Goal: Task Accomplishment & Management: Use online tool/utility

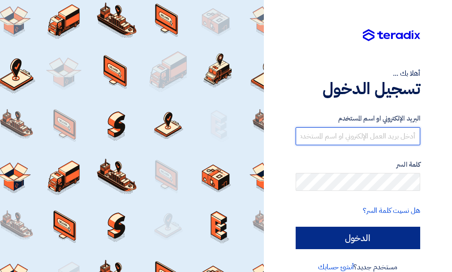
type input "[PERSON_NAME]"
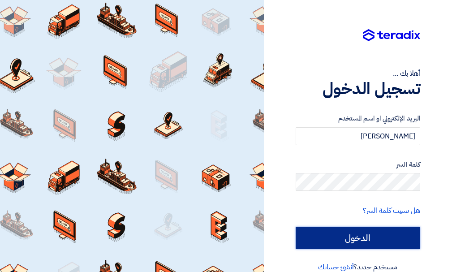
click at [342, 239] on input "الدخول" at bounding box center [358, 238] width 125 height 22
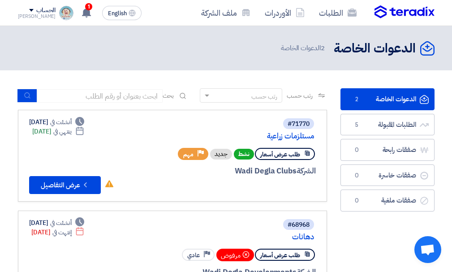
click at [281, 157] on span "طلب عرض أسعار" at bounding box center [280, 154] width 40 height 9
click at [274, 158] on span "طلب عرض أسعار" at bounding box center [280, 154] width 40 height 9
click at [295, 156] on span "طلب عرض أسعار" at bounding box center [280, 154] width 40 height 9
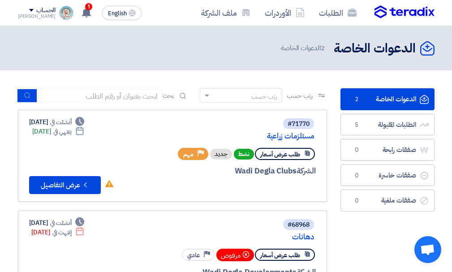
click at [281, 155] on span "طلب عرض أسعار" at bounding box center [280, 154] width 40 height 9
